Goal: Transaction & Acquisition: Download file/media

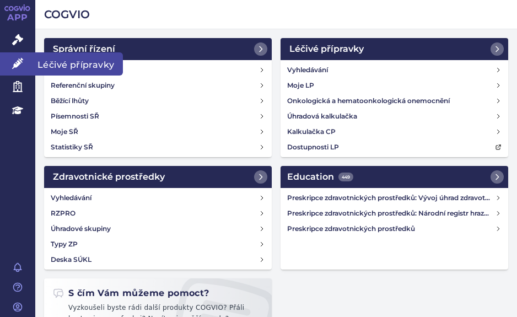
click at [18, 64] on icon at bounding box center [17, 63] width 11 height 11
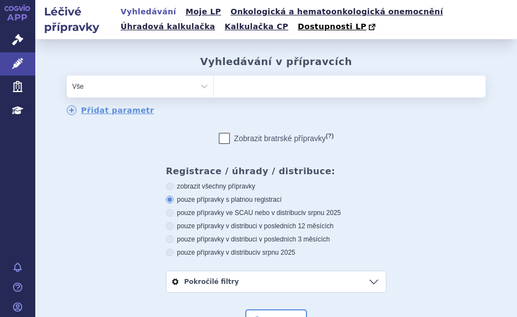
drag, startPoint x: 238, startPoint y: 92, endPoint x: 243, endPoint y: 87, distance: 7.0
click at [238, 91] on ul at bounding box center [350, 84] width 272 height 18
click at [214, 91] on select at bounding box center [213, 86] width 1 height 22
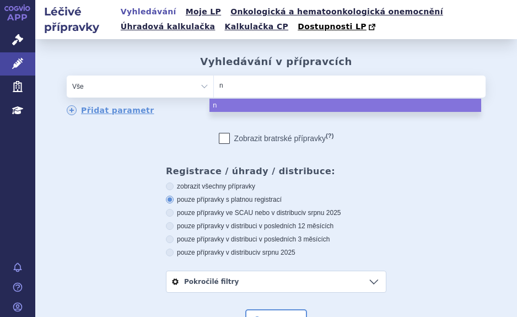
type input "na"
type input "nat"
type input "natb"
type input "nat"
type input "nato"
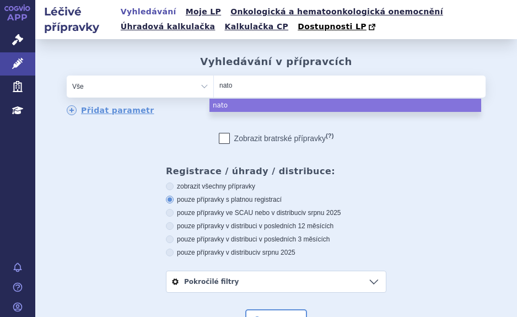
type input "natoa"
type input "nato"
type input "nat"
type input "natap"
type input "nat"
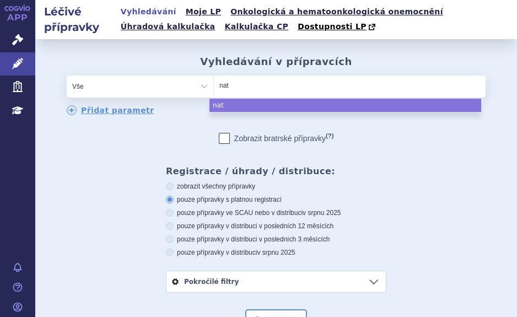
type input "natp"
type input "natpa"
type input "natpar"
select select "natpar"
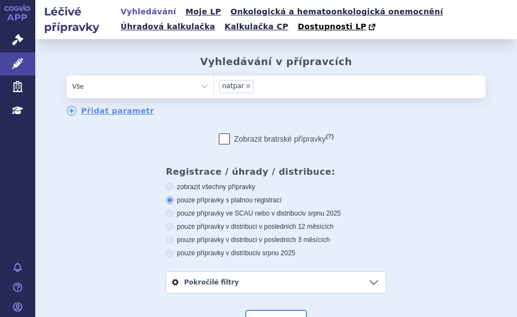
click at [272, 310] on button "Hledat" at bounding box center [276, 321] width 62 height 22
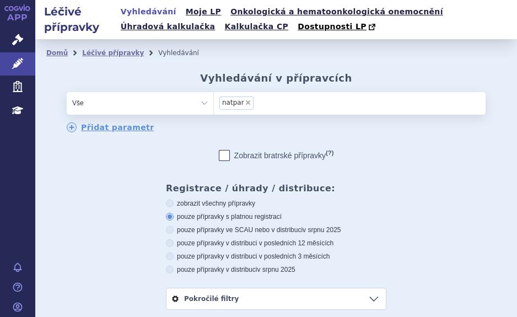
scroll to position [275, 0]
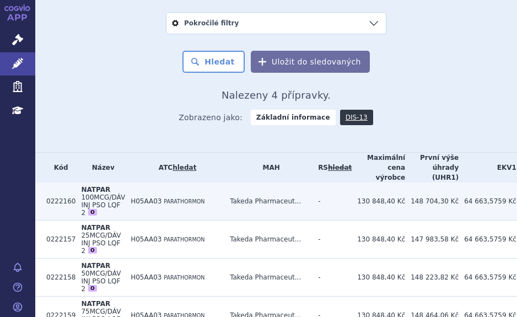
click at [169, 204] on span "PARATHORMON" at bounding box center [184, 201] width 41 height 6
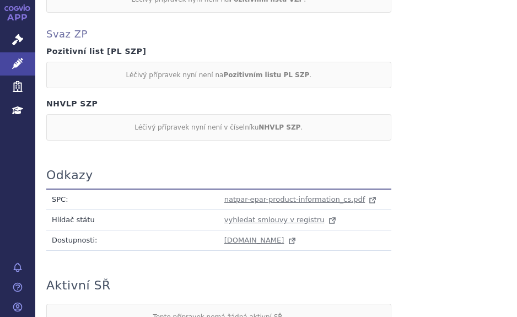
scroll to position [1212, 0]
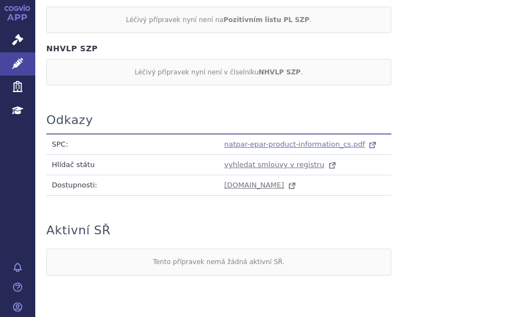
click at [282, 140] on span "natpar-epar-product-information_cs.pdf" at bounding box center [294, 144] width 141 height 8
